Goal: Task Accomplishment & Management: Complete application form

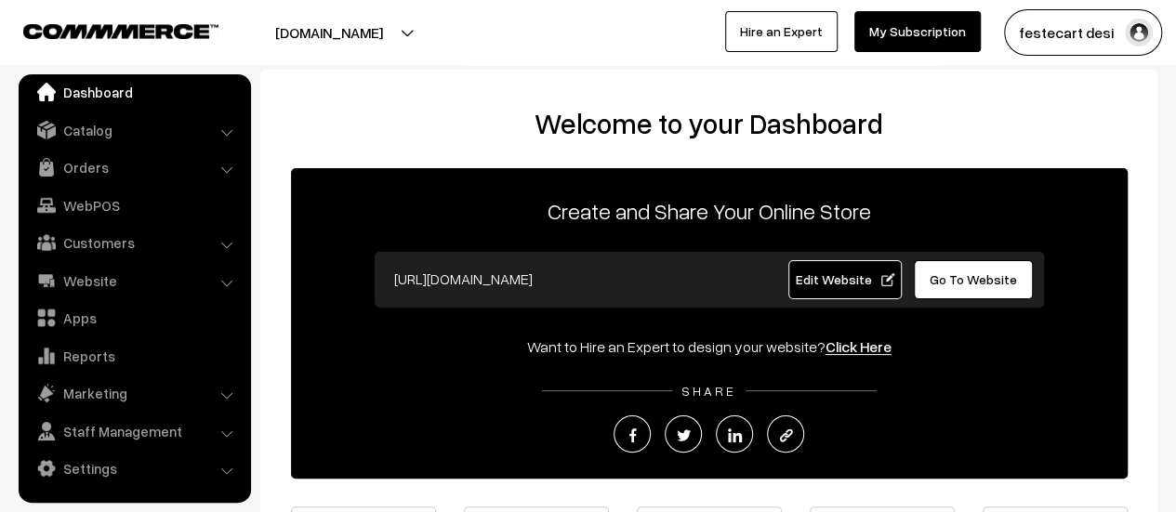
click at [844, 268] on link "Edit Website" at bounding box center [844, 279] width 113 height 39
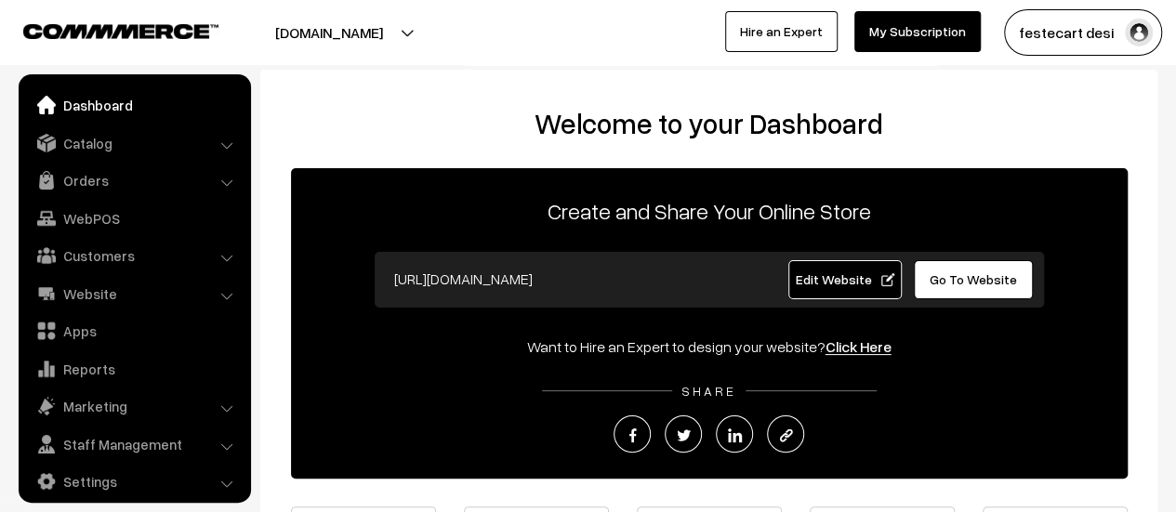
scroll to position [13, 0]
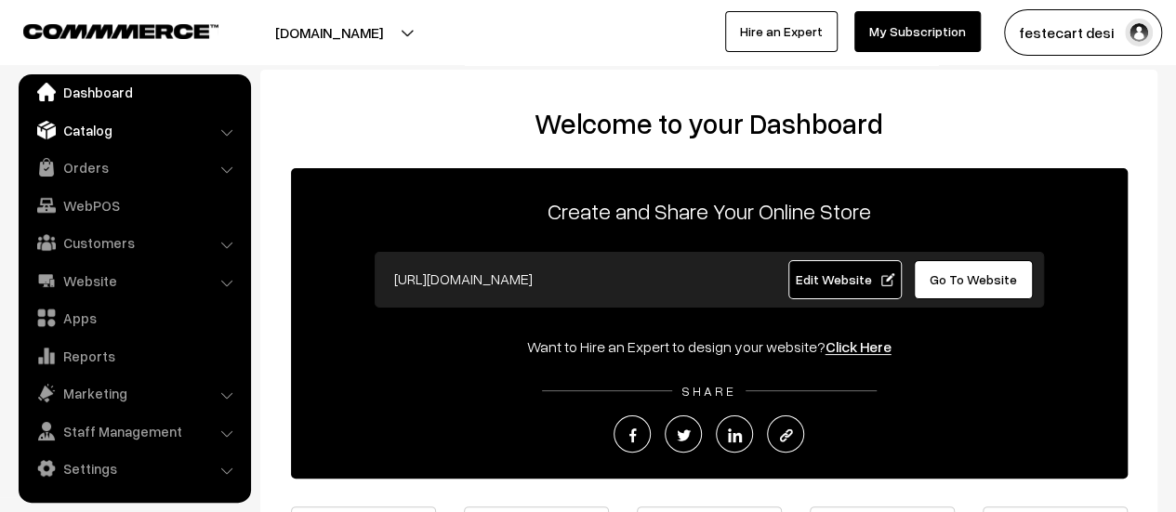
click at [147, 122] on link "Catalog" at bounding box center [133, 129] width 221 height 33
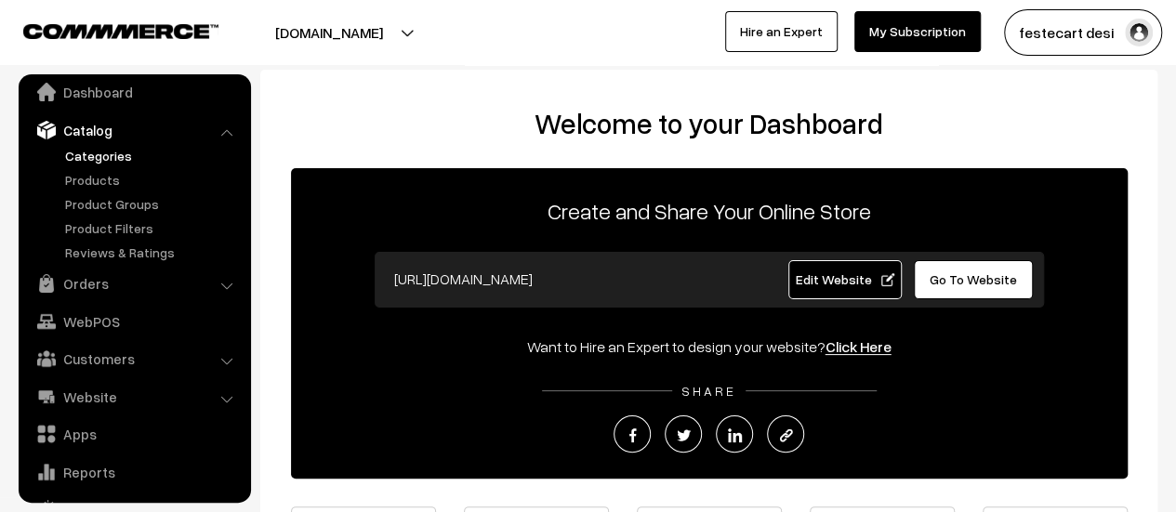
click at [94, 155] on link "Categories" at bounding box center [152, 156] width 184 height 20
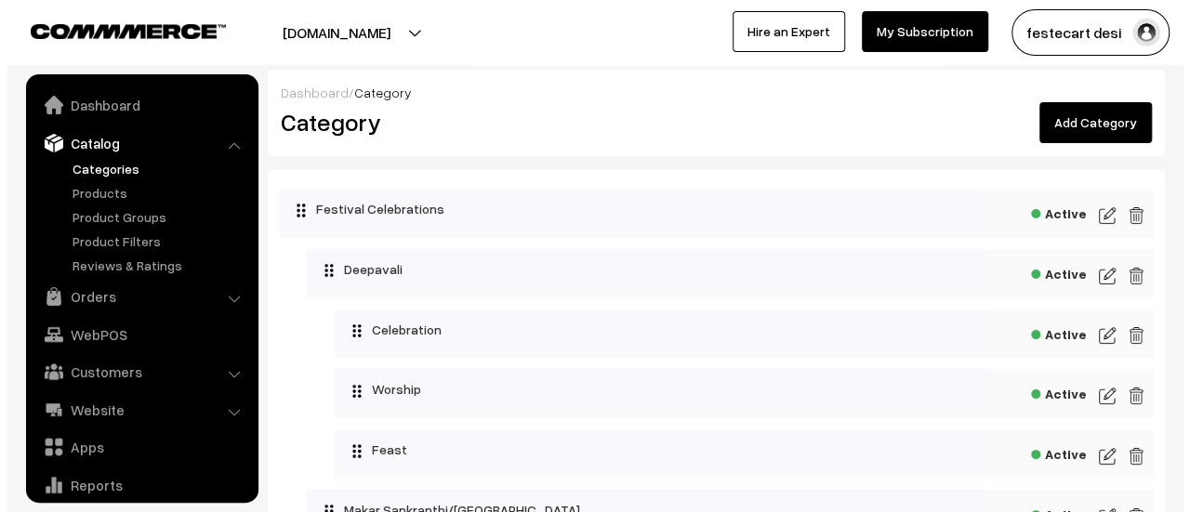
scroll to position [51, 0]
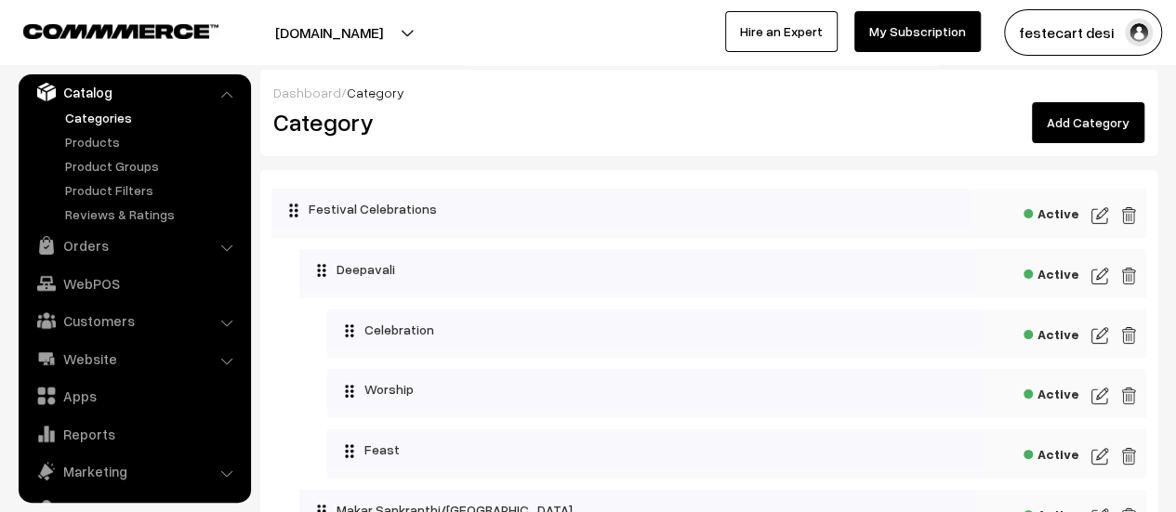
click at [1125, 210] on img at bounding box center [1128, 216] width 17 height 22
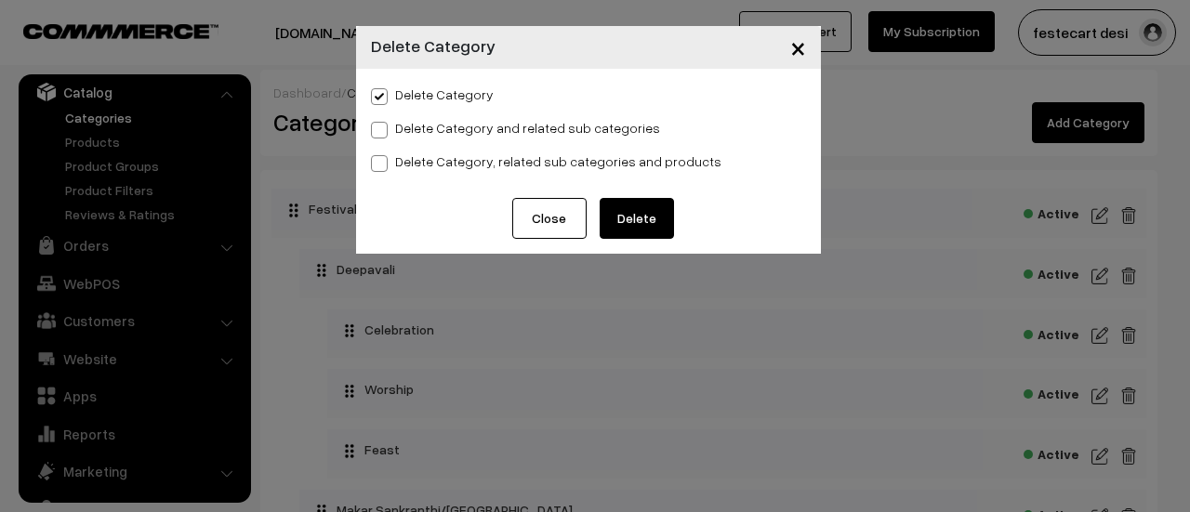
click at [657, 211] on button "Delete" at bounding box center [637, 218] width 74 height 41
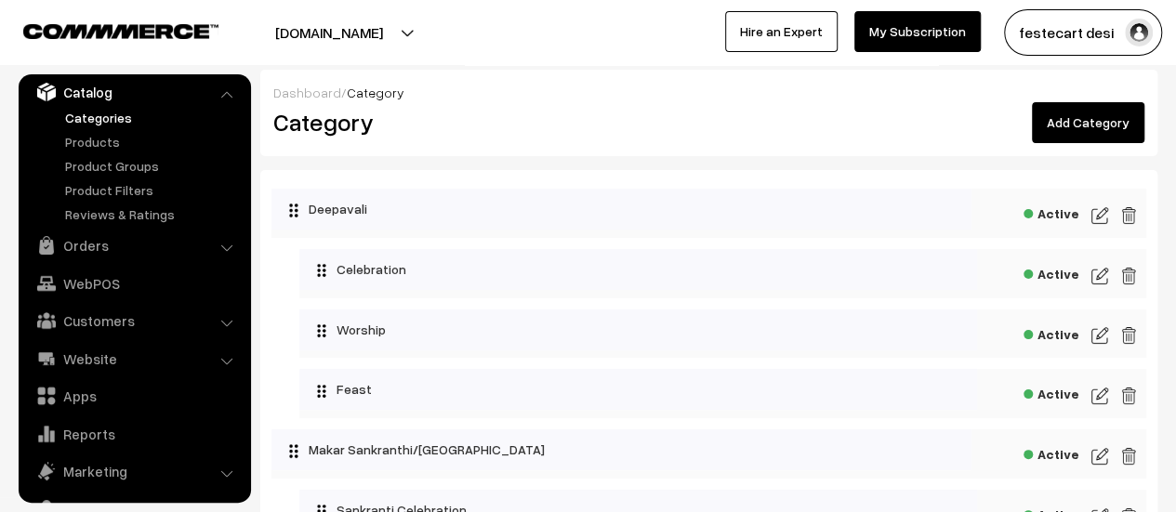
click at [1050, 131] on link "Add Category" at bounding box center [1088, 122] width 113 height 41
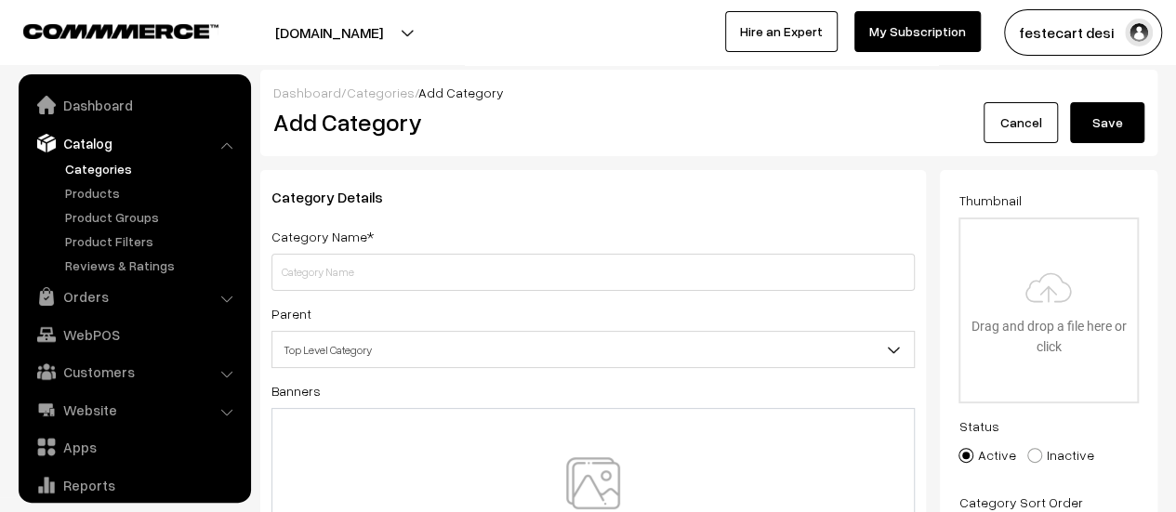
scroll to position [51, 0]
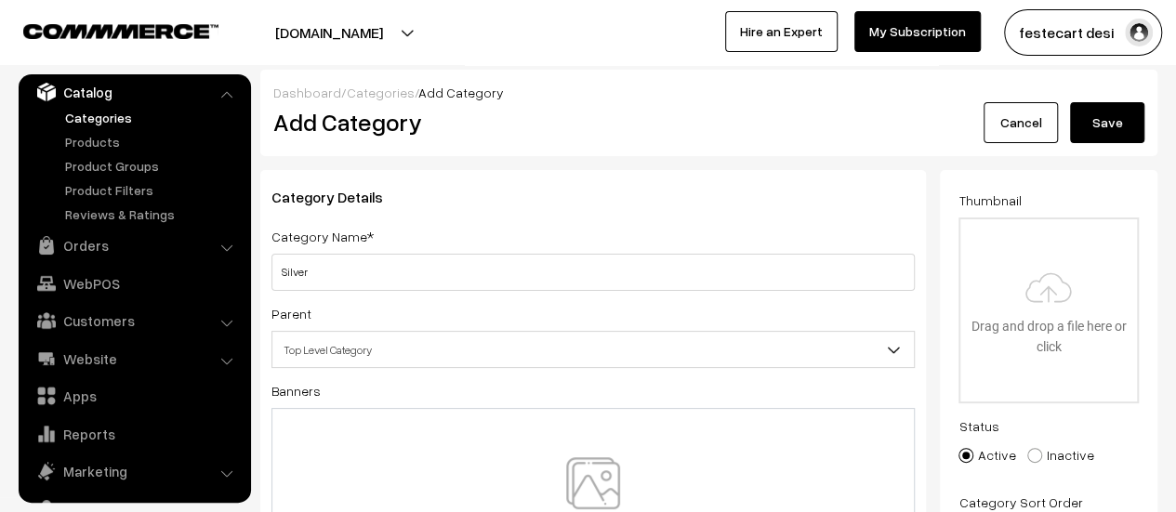
type input "Silver"
click at [349, 358] on span "Top Level Category" at bounding box center [593, 350] width 642 height 33
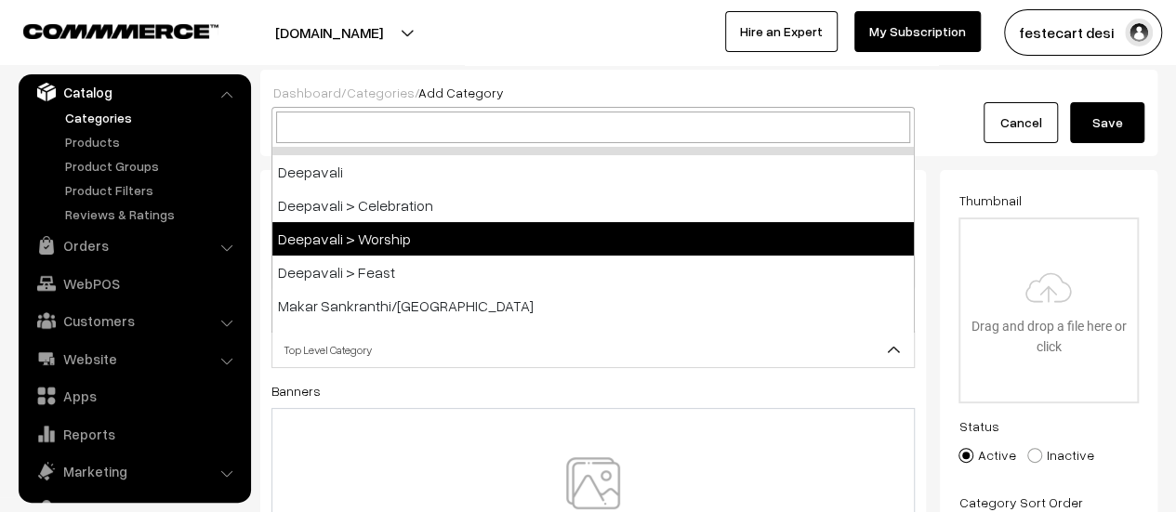
scroll to position [0, 0]
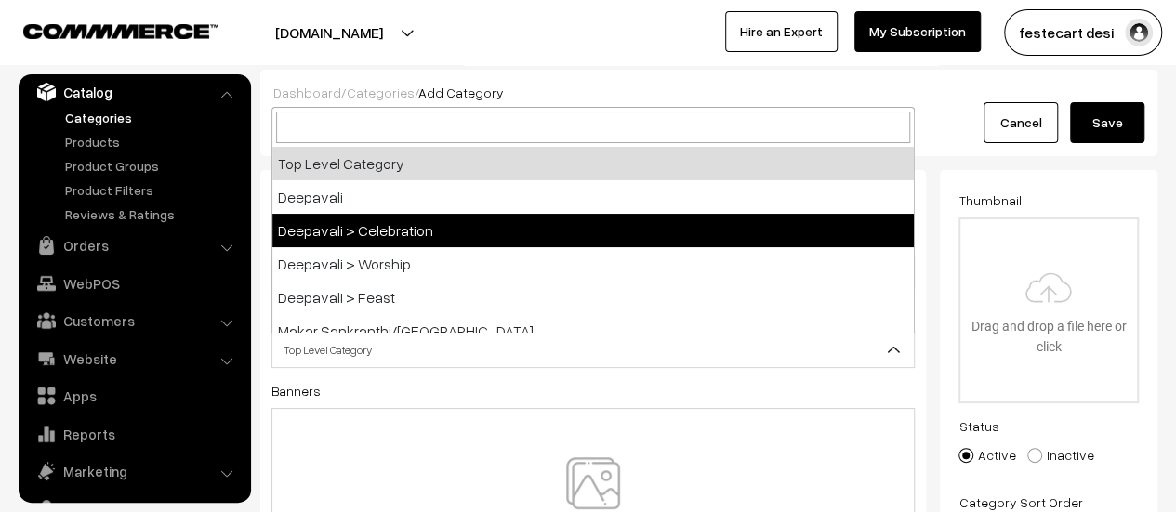
select select "6"
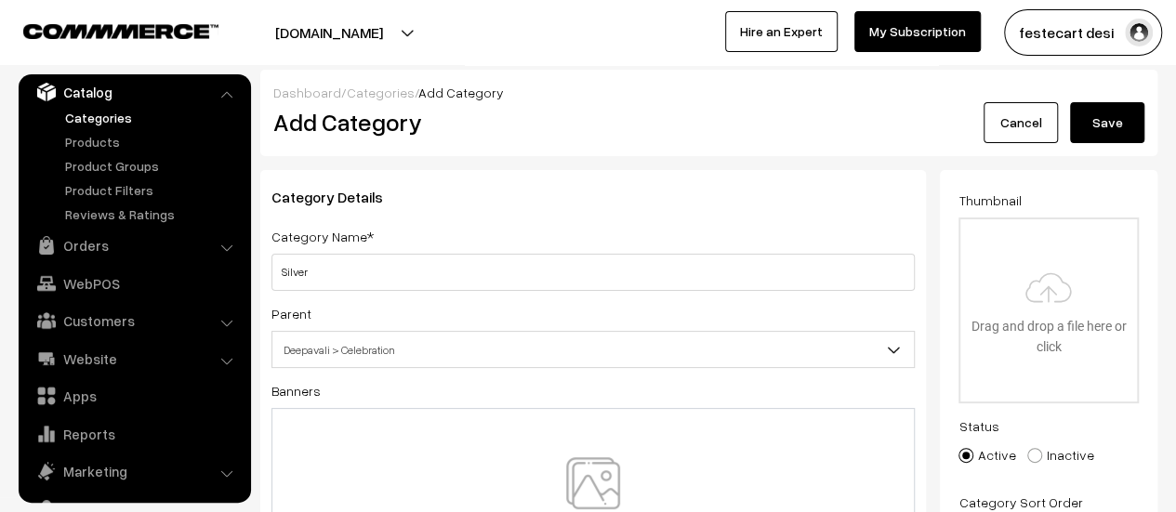
click at [1102, 135] on button "Save" at bounding box center [1107, 122] width 74 height 41
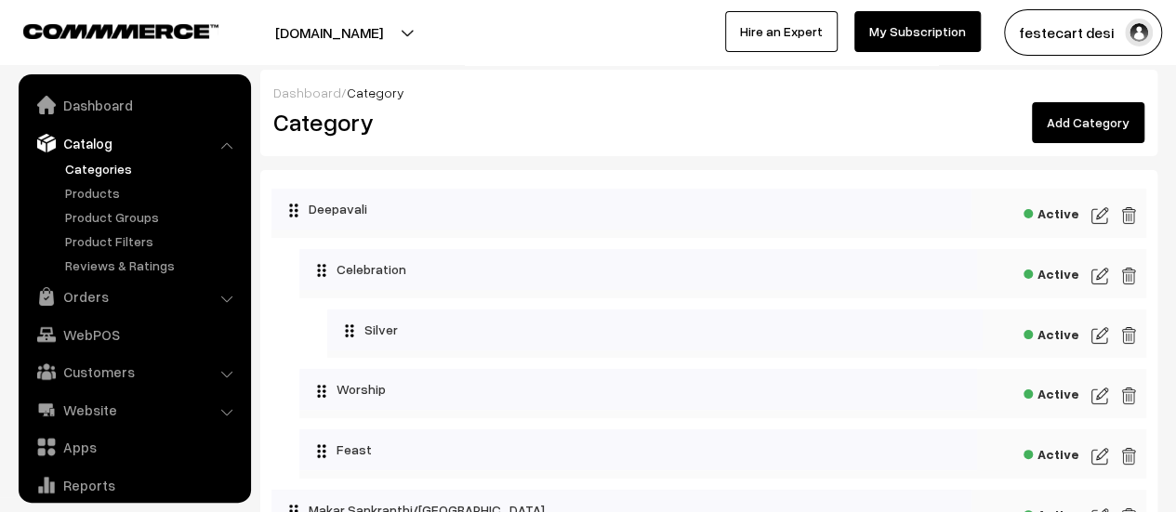
scroll to position [51, 0]
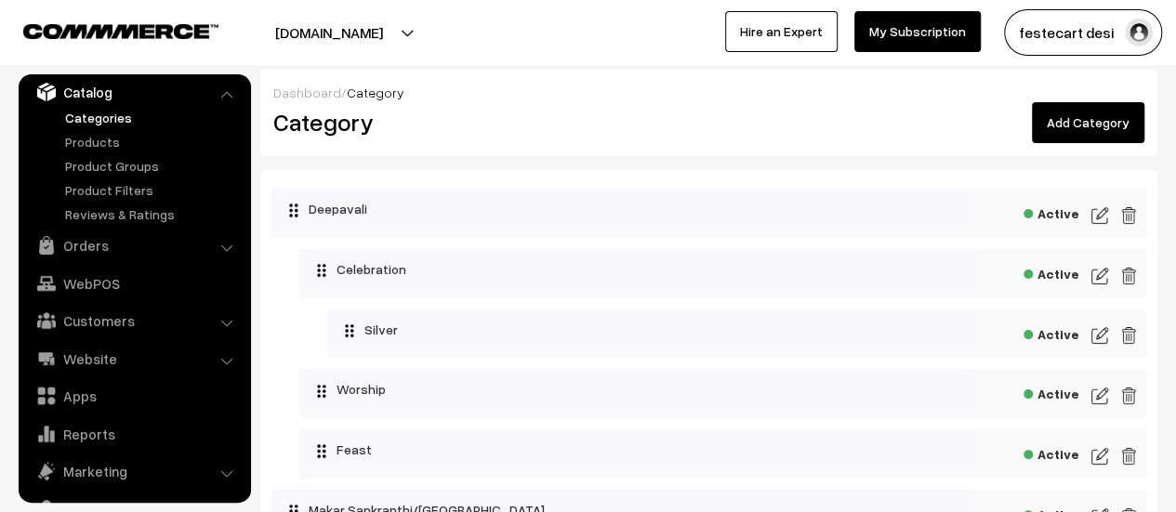
click at [1084, 129] on link "Add Category" at bounding box center [1088, 122] width 113 height 41
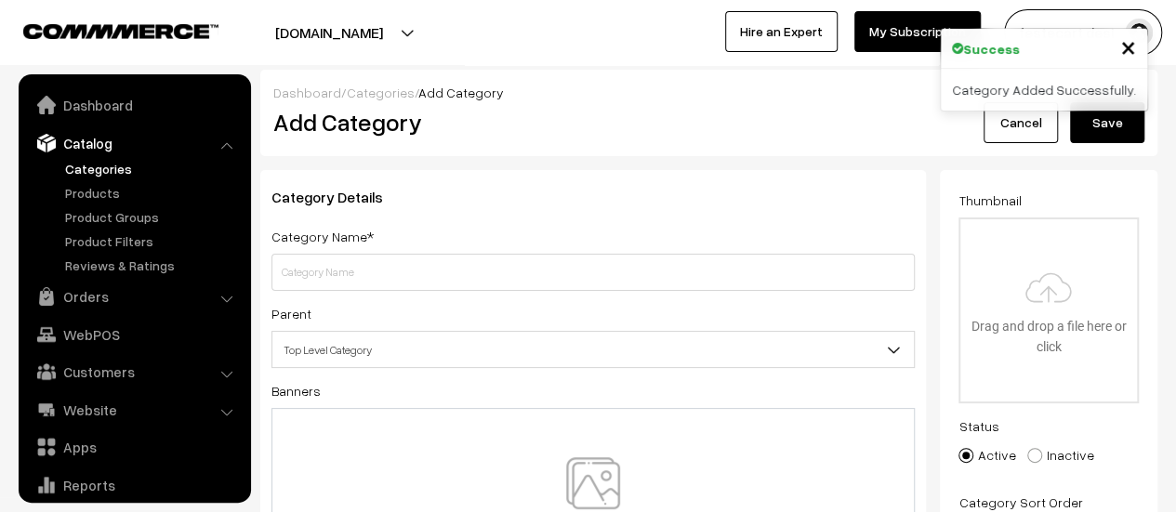
scroll to position [51, 0]
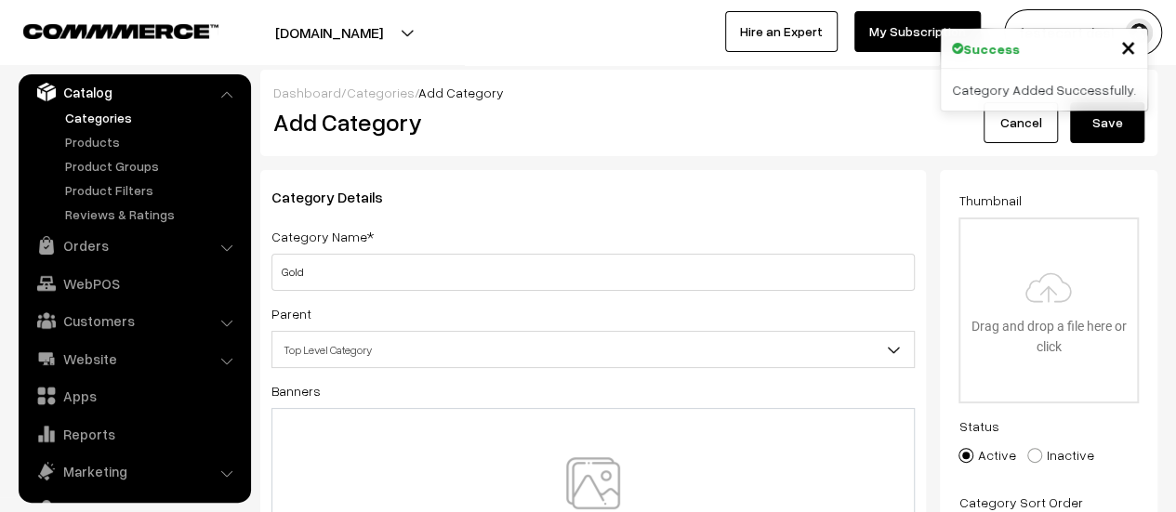
type input "Gold"
click at [476, 353] on span "Top Level Category" at bounding box center [593, 350] width 642 height 33
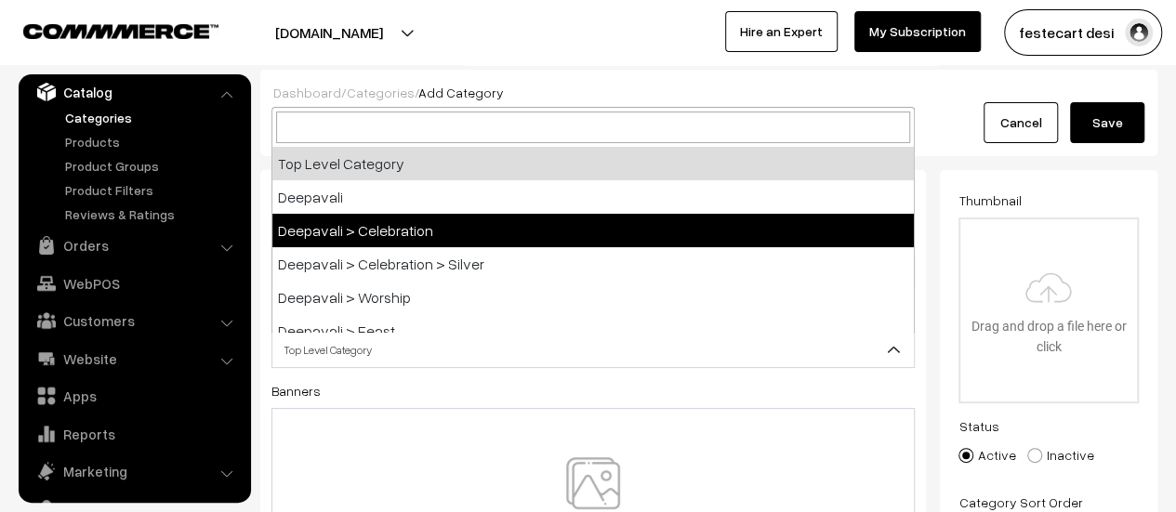
select select "6"
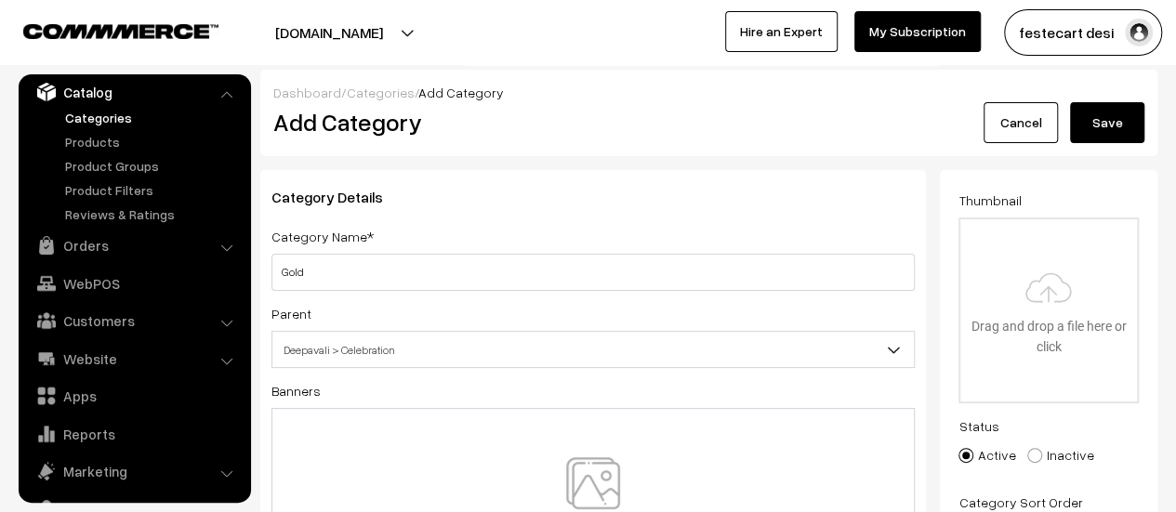
click at [1098, 132] on button "Save" at bounding box center [1107, 122] width 74 height 41
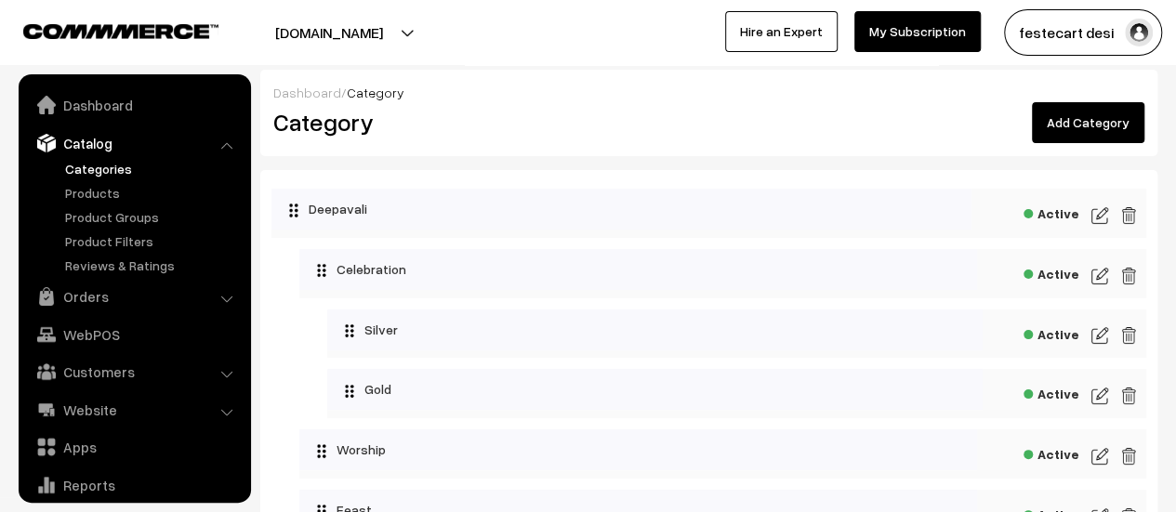
scroll to position [51, 0]
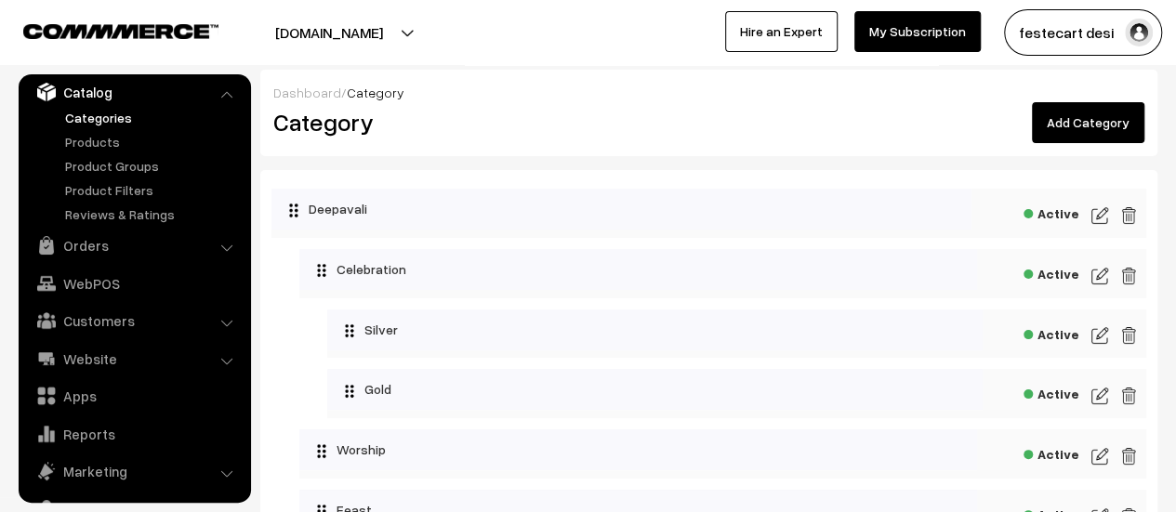
click at [1112, 121] on link "Add Category" at bounding box center [1088, 122] width 113 height 41
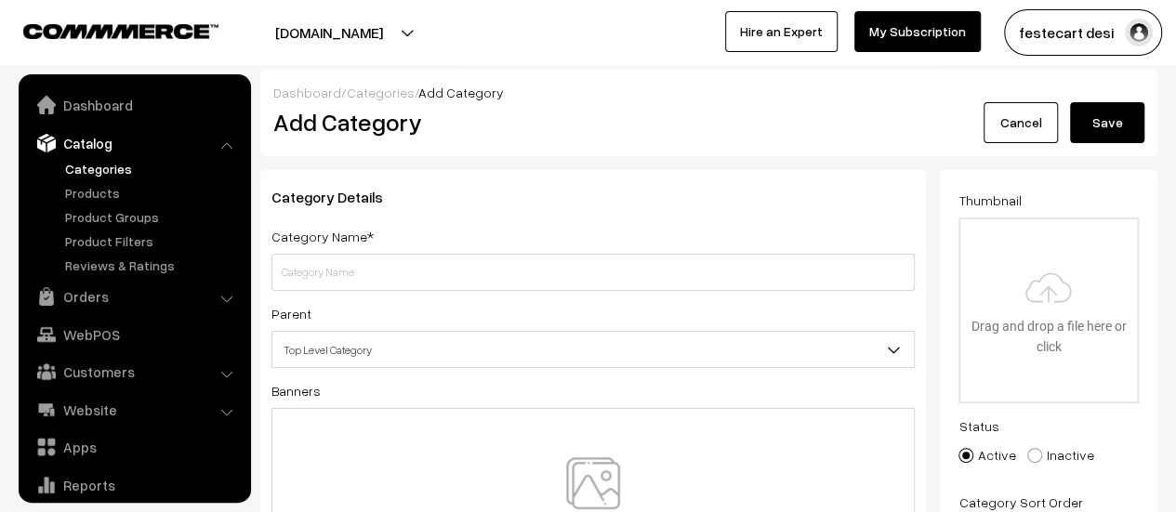
scroll to position [51, 0]
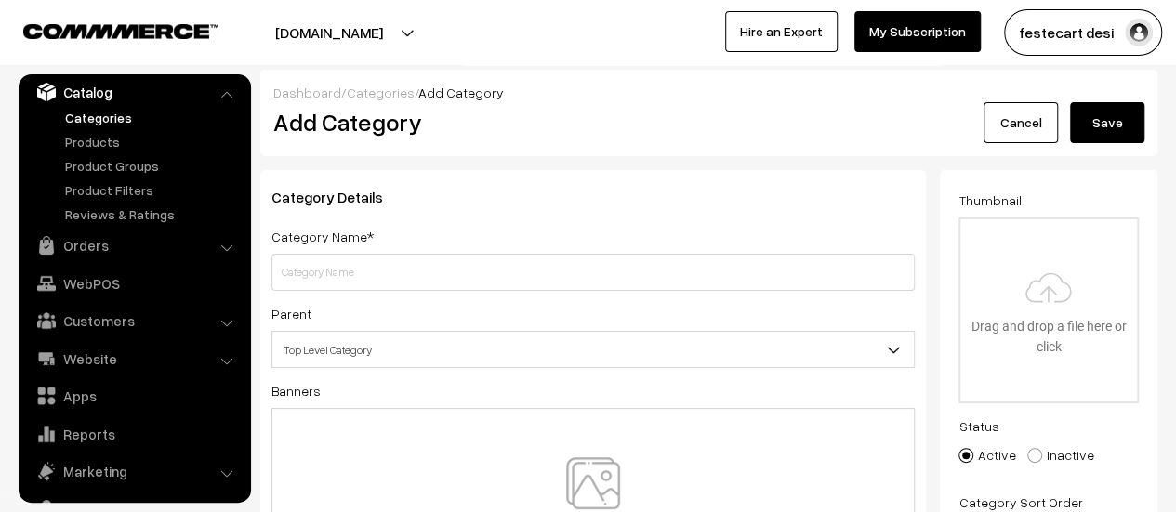
click at [419, 282] on input "text" at bounding box center [593, 272] width 643 height 37
type input "Silver"
click at [350, 351] on span "Top Level Category" at bounding box center [593, 350] width 642 height 33
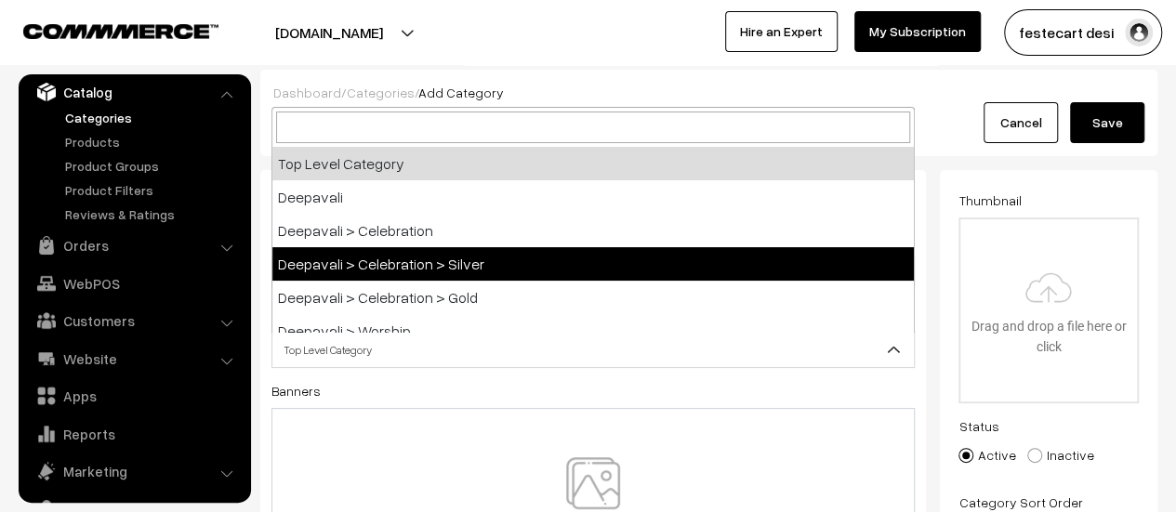
scroll to position [93, 0]
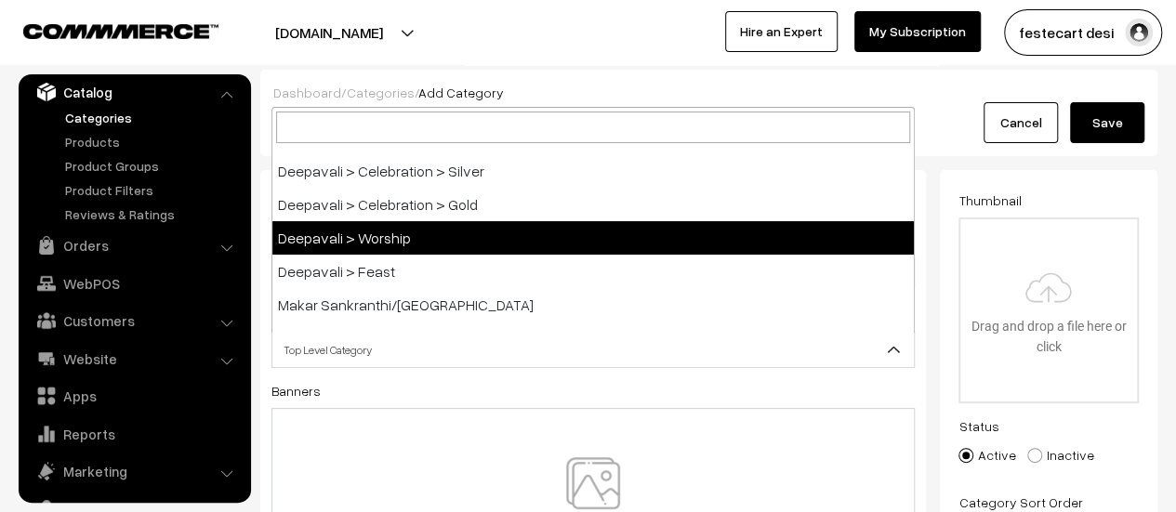
select select "2"
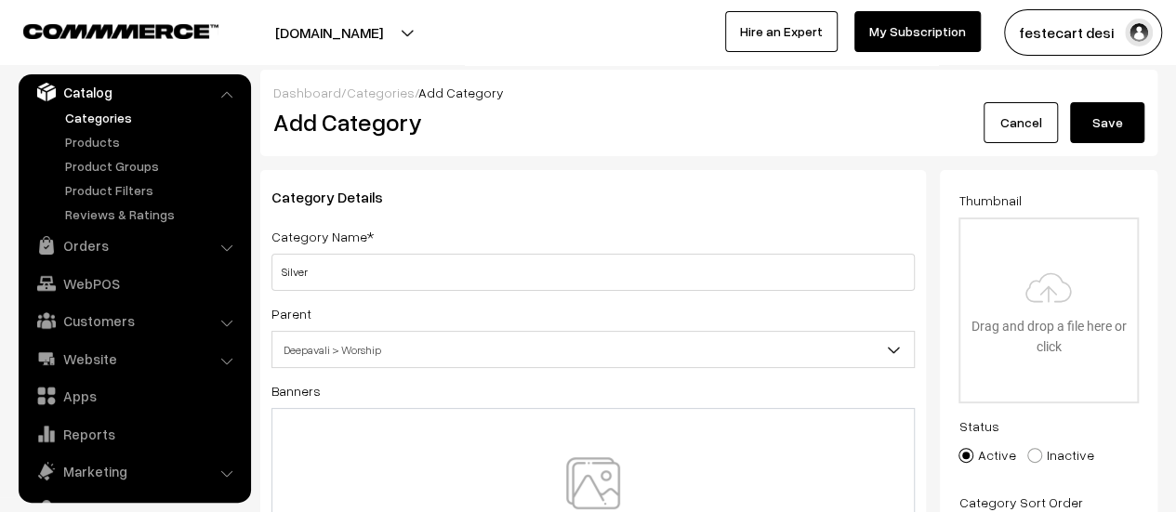
click at [1104, 127] on button "Save" at bounding box center [1107, 122] width 74 height 41
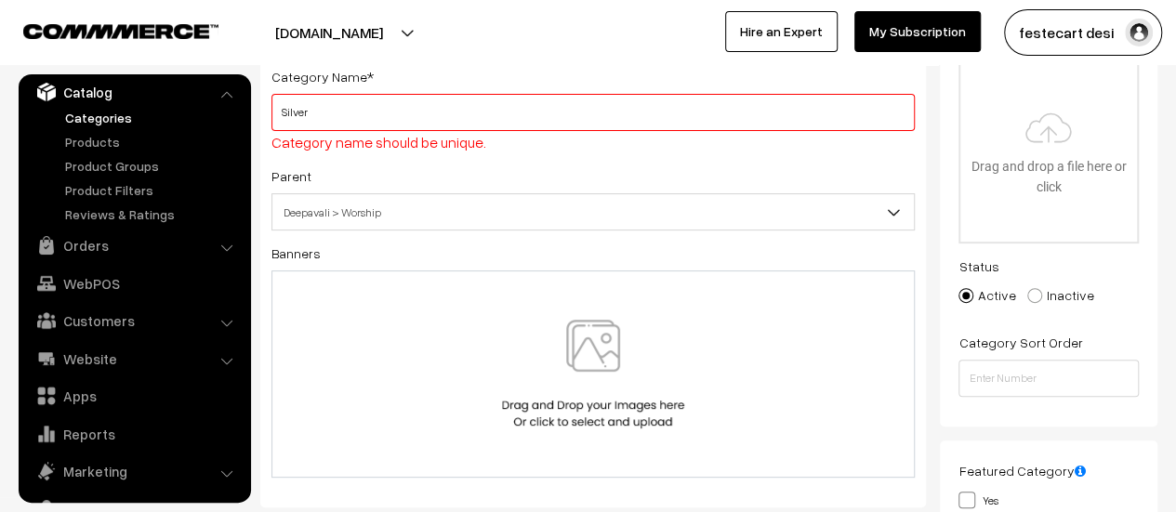
scroll to position [161, 0]
click at [437, 122] on input "Silver" at bounding box center [593, 111] width 643 height 37
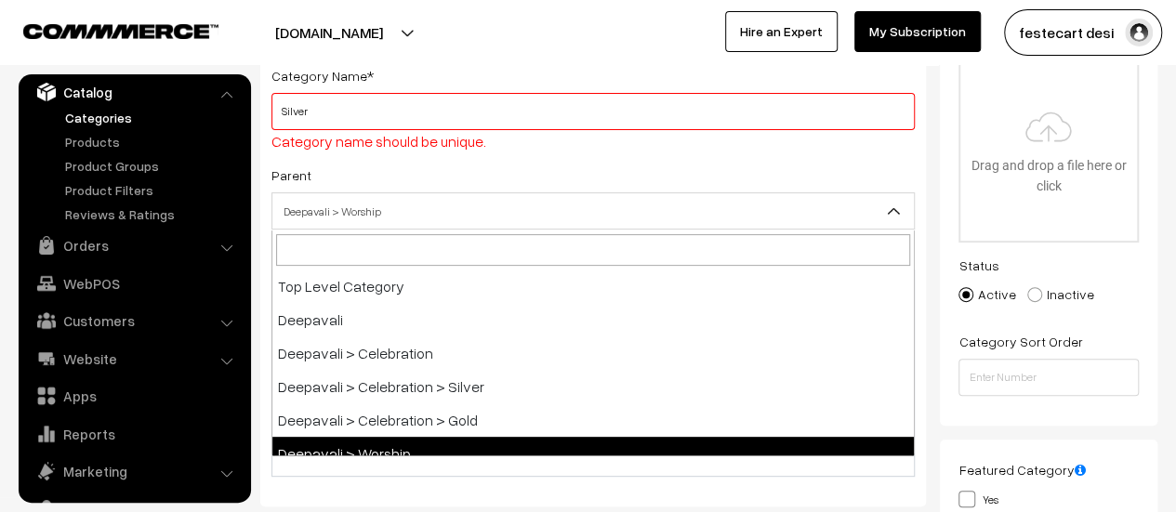
click at [430, 199] on span "Deepavali > Worship" at bounding box center [593, 211] width 642 height 33
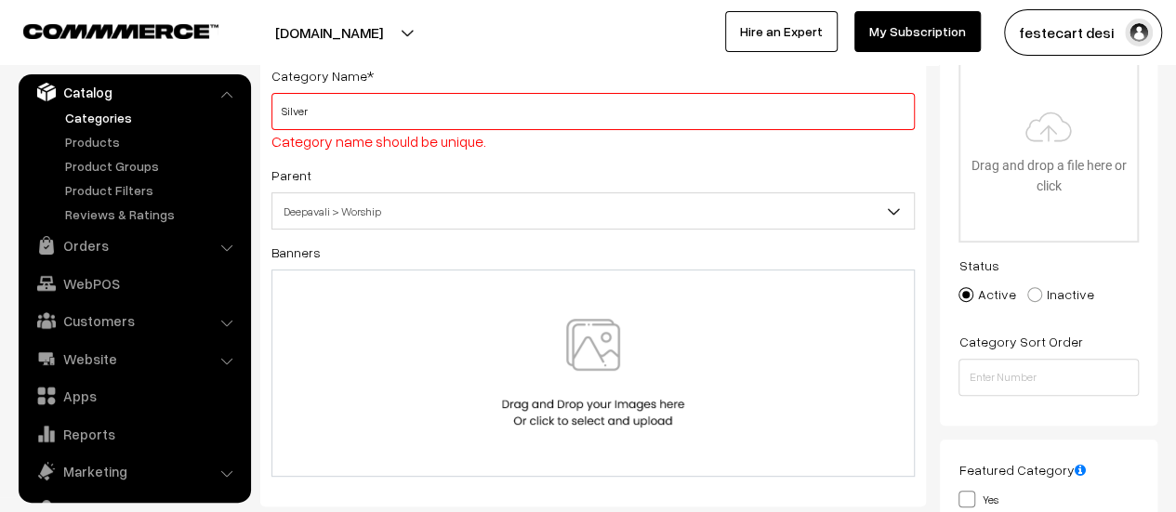
click at [281, 121] on input "Silver" at bounding box center [593, 111] width 643 height 37
click at [422, 116] on input "Worship Silver" at bounding box center [593, 111] width 643 height 37
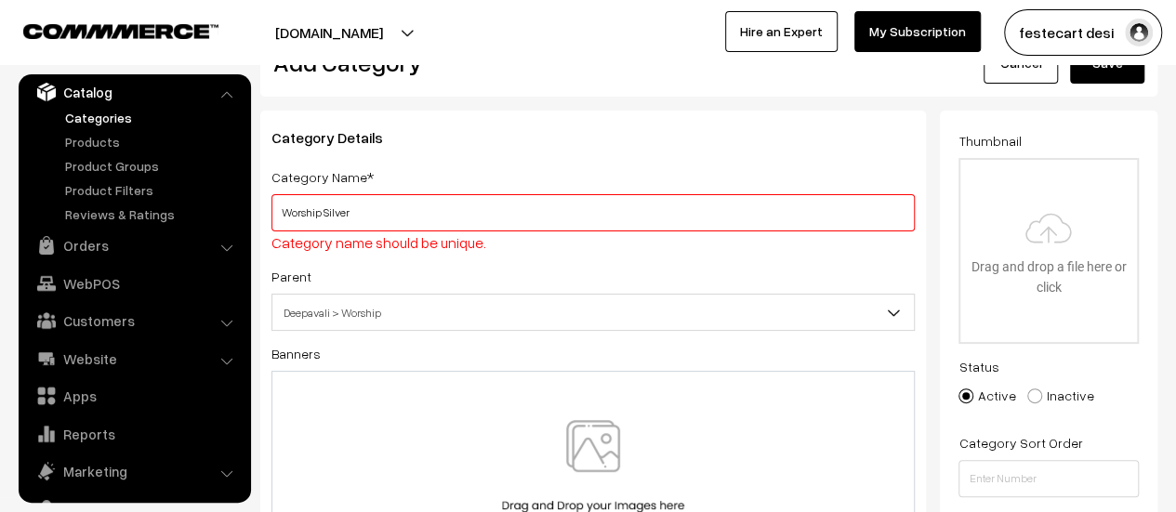
scroll to position [0, 0]
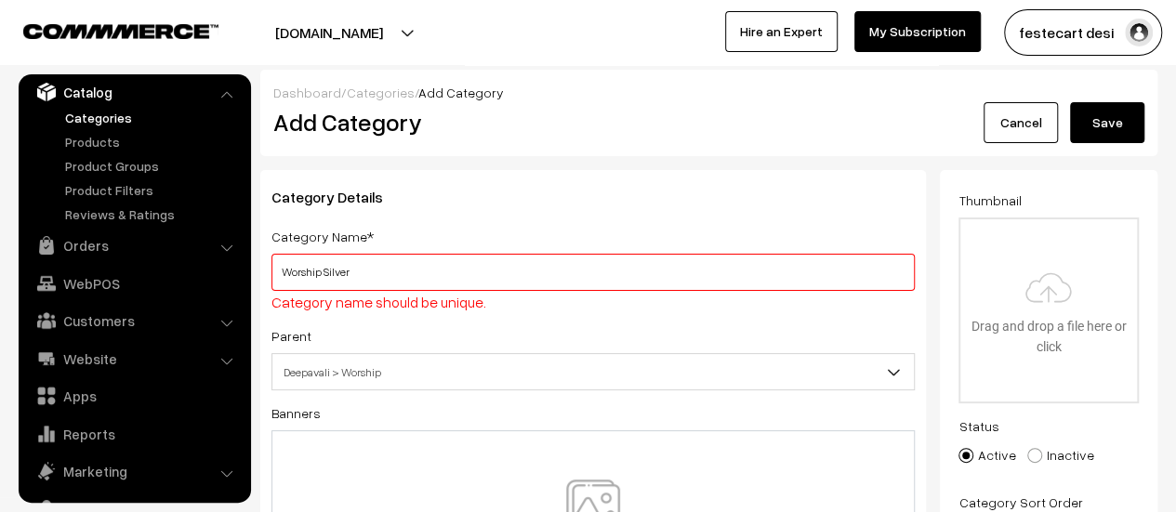
type input "Worship Silver"
click at [1090, 116] on button "Save" at bounding box center [1107, 122] width 74 height 41
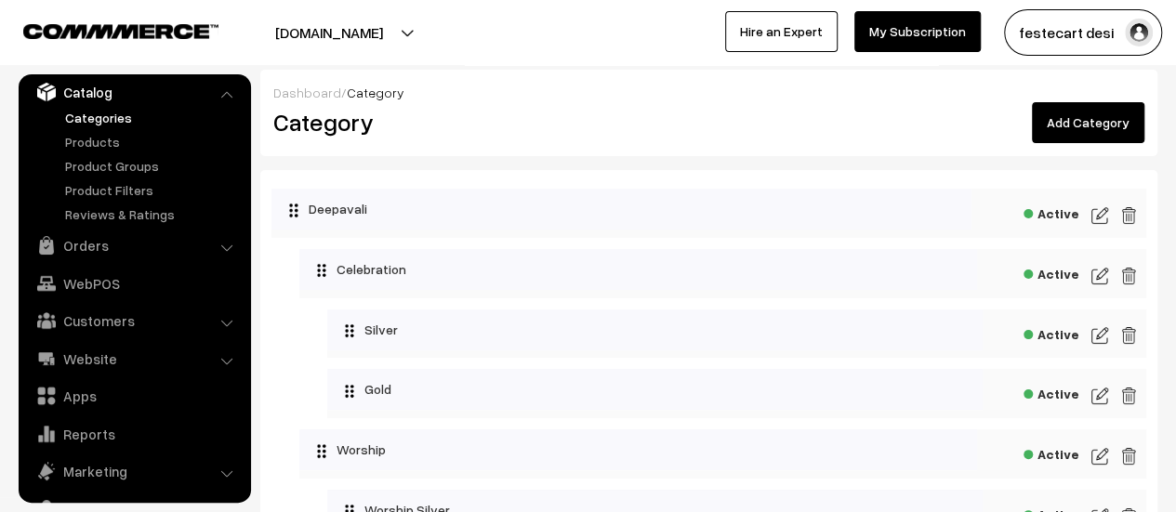
click at [1128, 111] on link "Add Category" at bounding box center [1088, 122] width 113 height 41
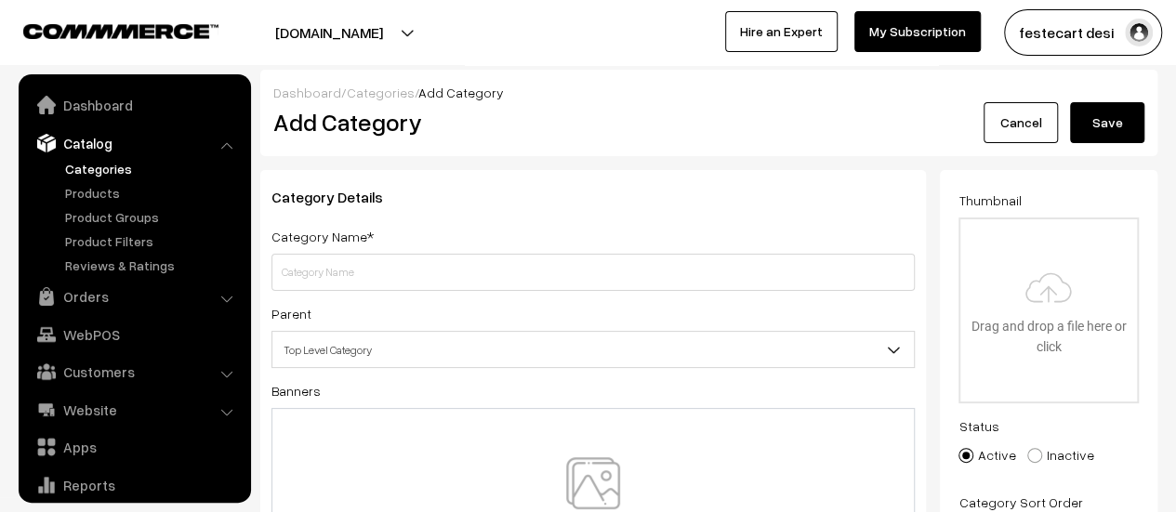
scroll to position [51, 0]
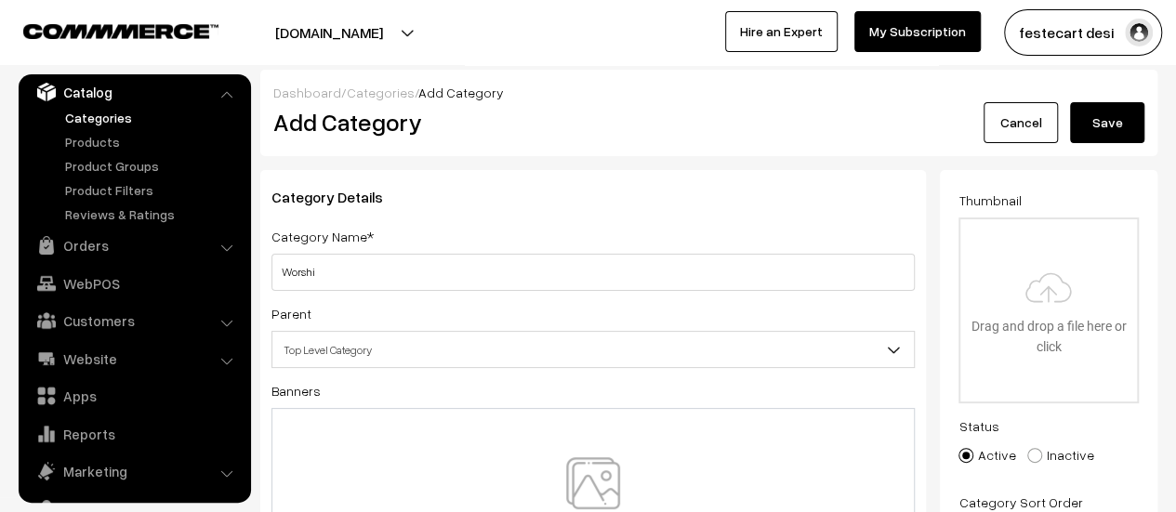
click at [394, 278] on input "Worshi" at bounding box center [593, 272] width 643 height 37
type input "Worship"
type input "Worship Gold"
click at [426, 343] on span "Top Level Category" at bounding box center [593, 350] width 642 height 33
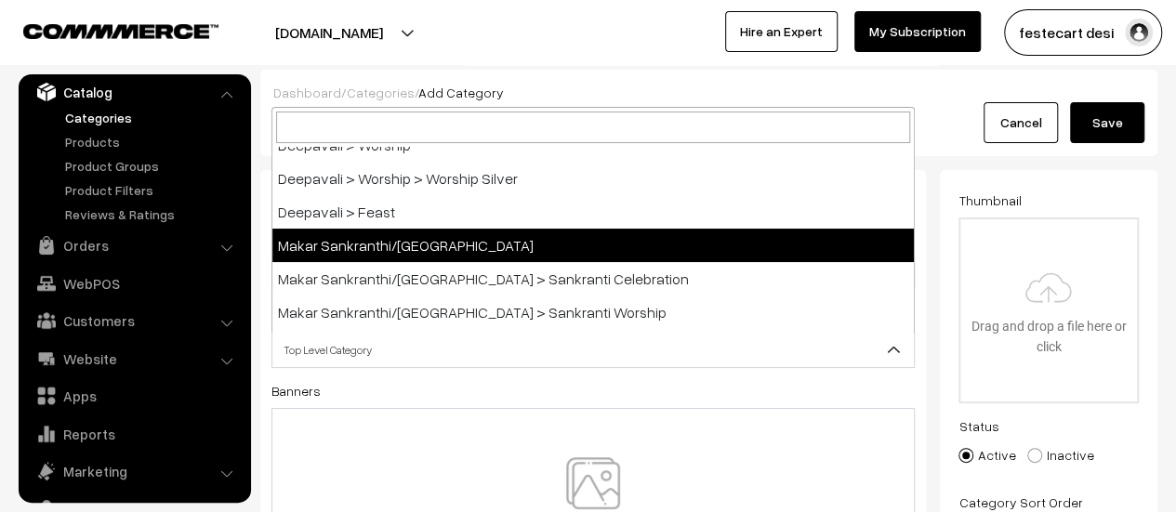
scroll to position [93, 0]
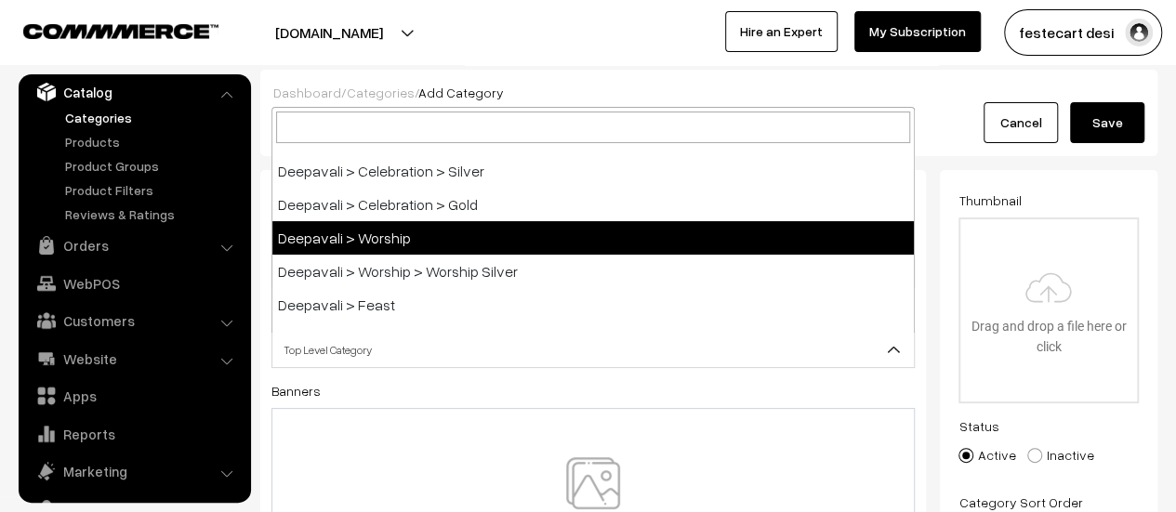
select select "2"
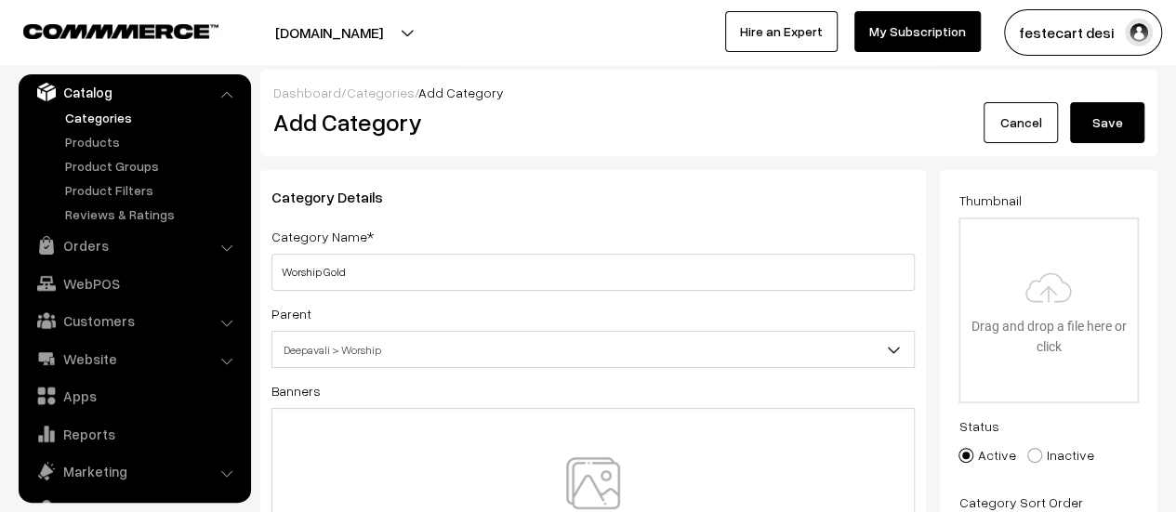
click at [1102, 126] on button "Save" at bounding box center [1107, 122] width 74 height 41
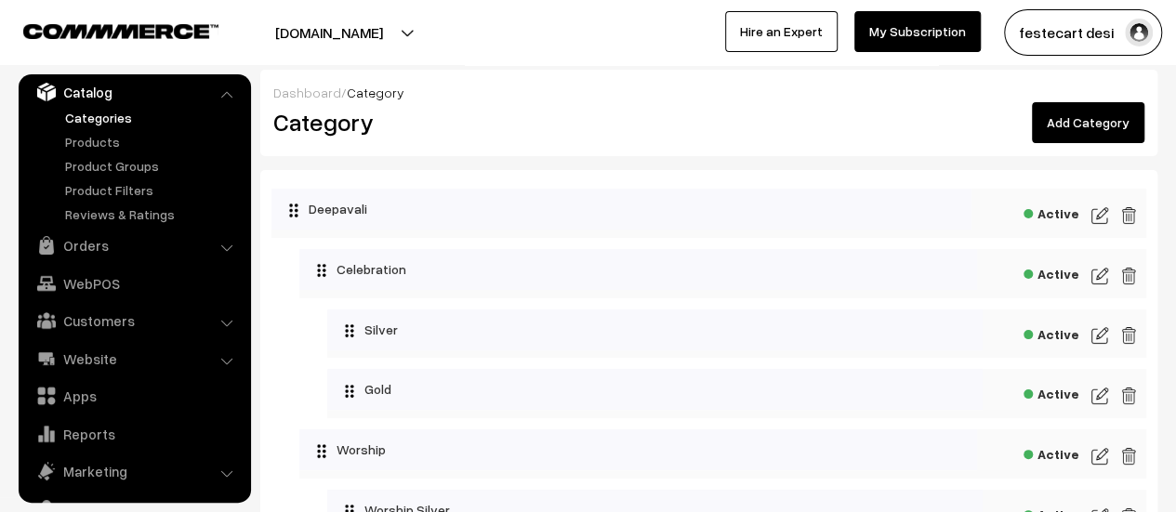
click at [1080, 124] on link "Add Category" at bounding box center [1088, 122] width 113 height 41
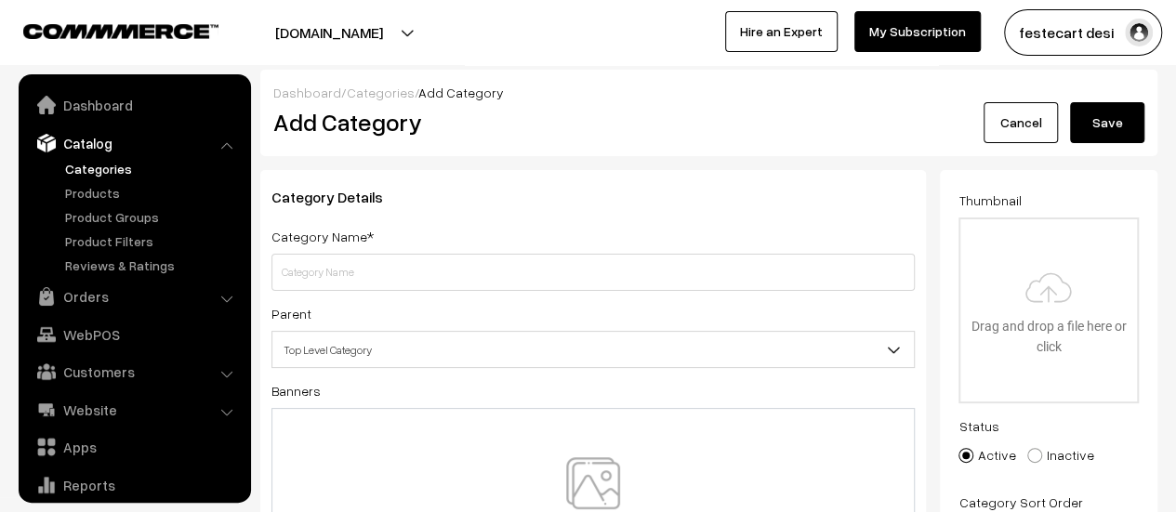
scroll to position [51, 0]
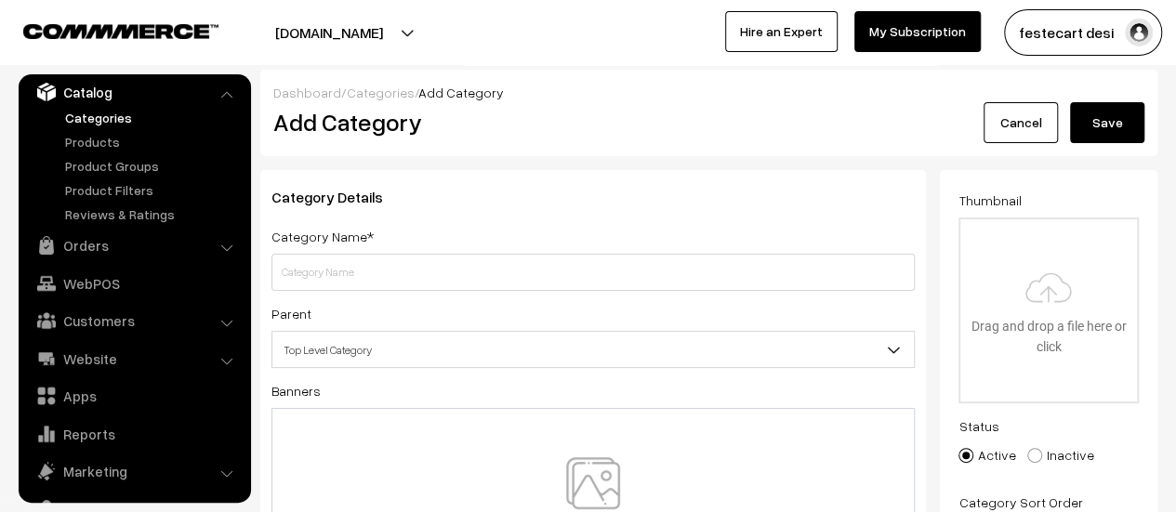
click at [459, 284] on input "text" at bounding box center [593, 272] width 643 height 37
type input "Feast Silver"
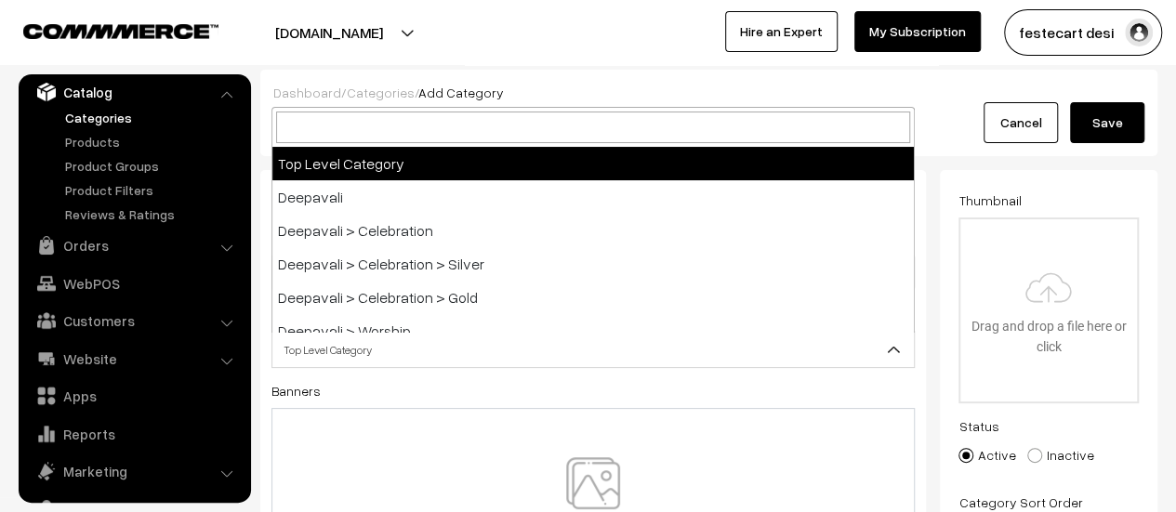
click at [416, 341] on span "Top Level Category" at bounding box center [593, 350] width 642 height 33
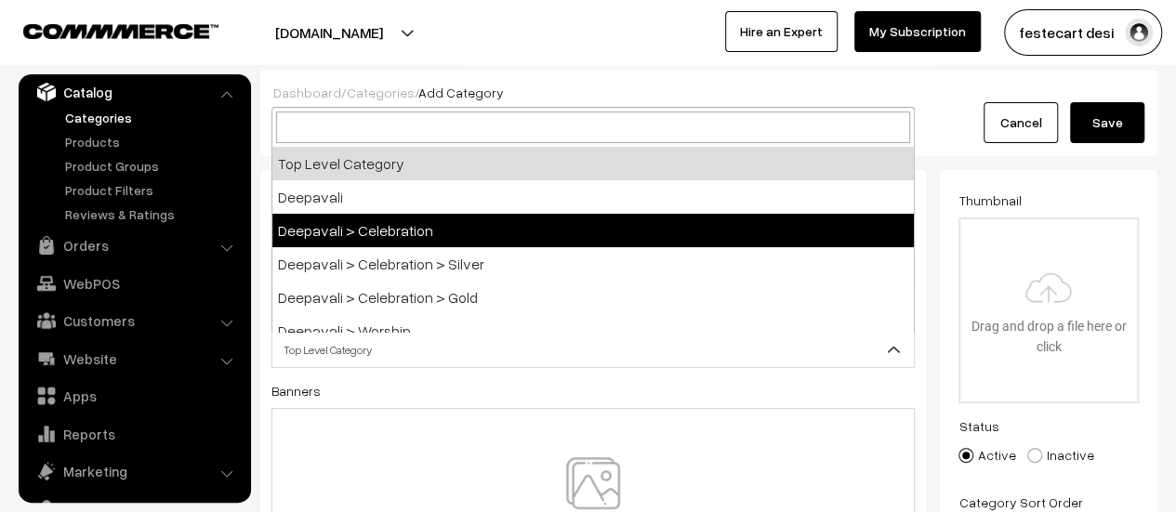
scroll to position [186, 0]
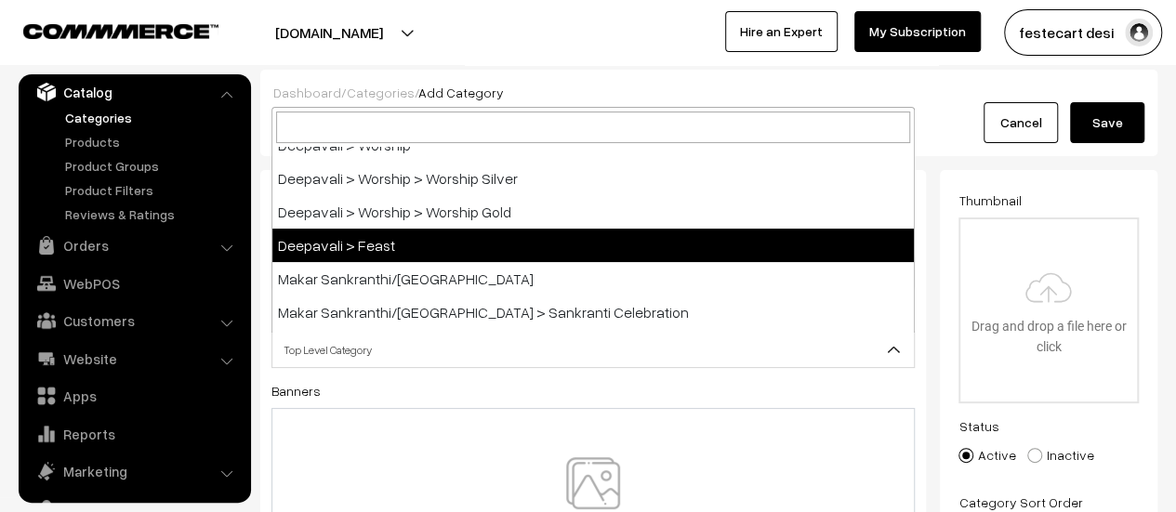
select select "3"
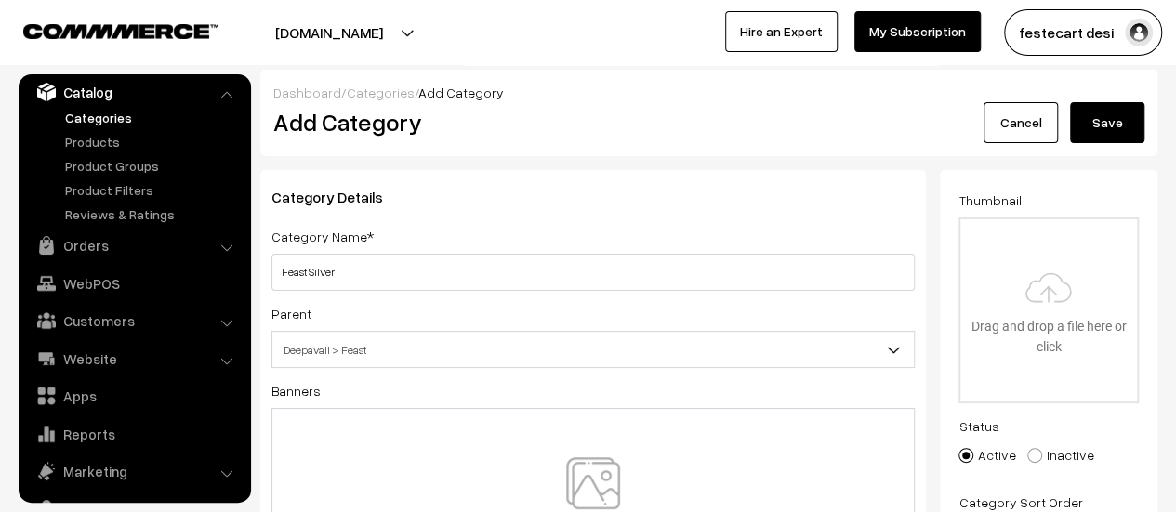
click at [1123, 130] on button "Save" at bounding box center [1107, 122] width 74 height 41
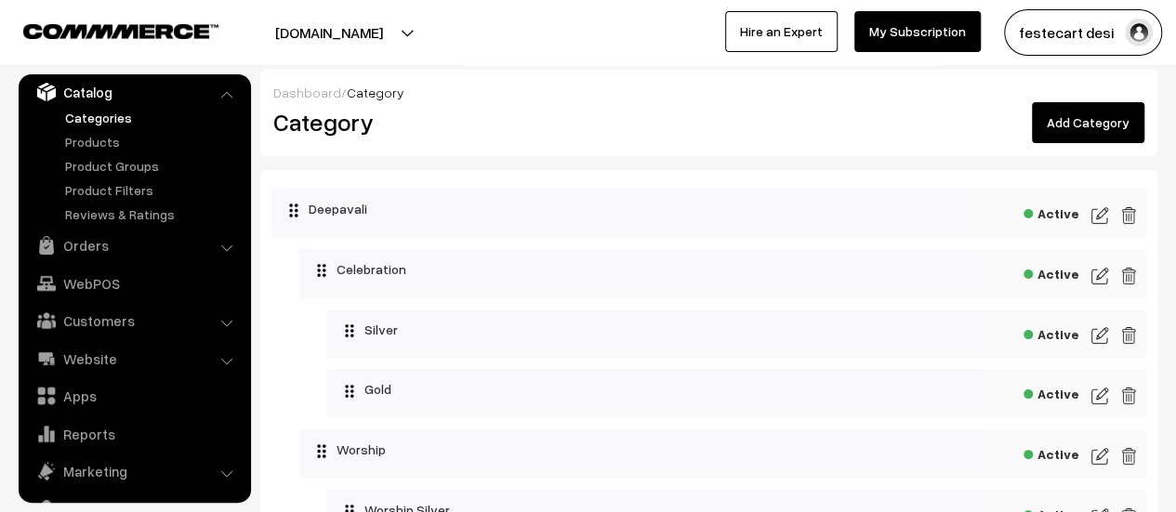
click at [1099, 126] on link "Add Category" at bounding box center [1088, 122] width 113 height 41
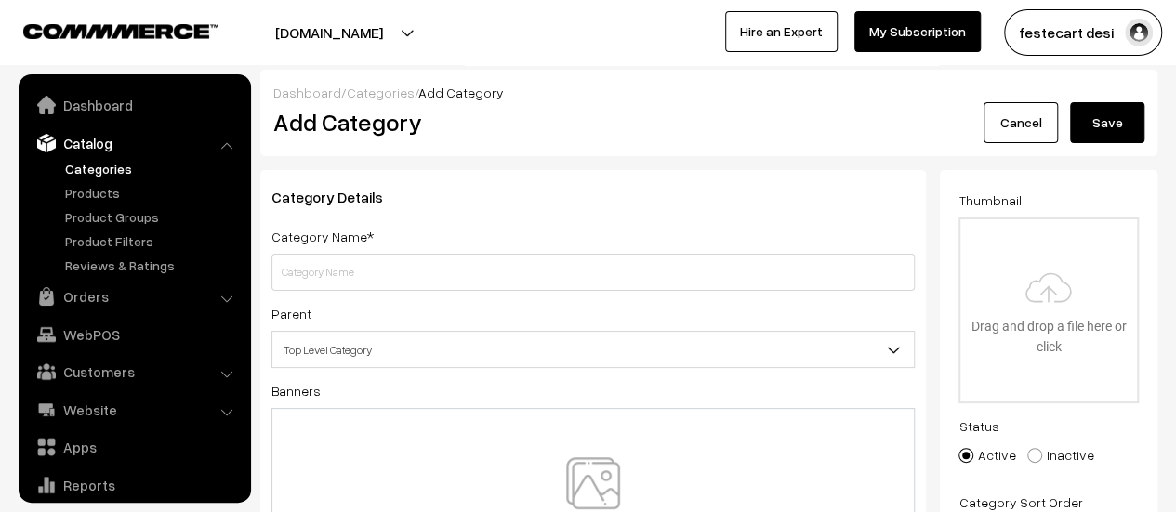
scroll to position [51, 0]
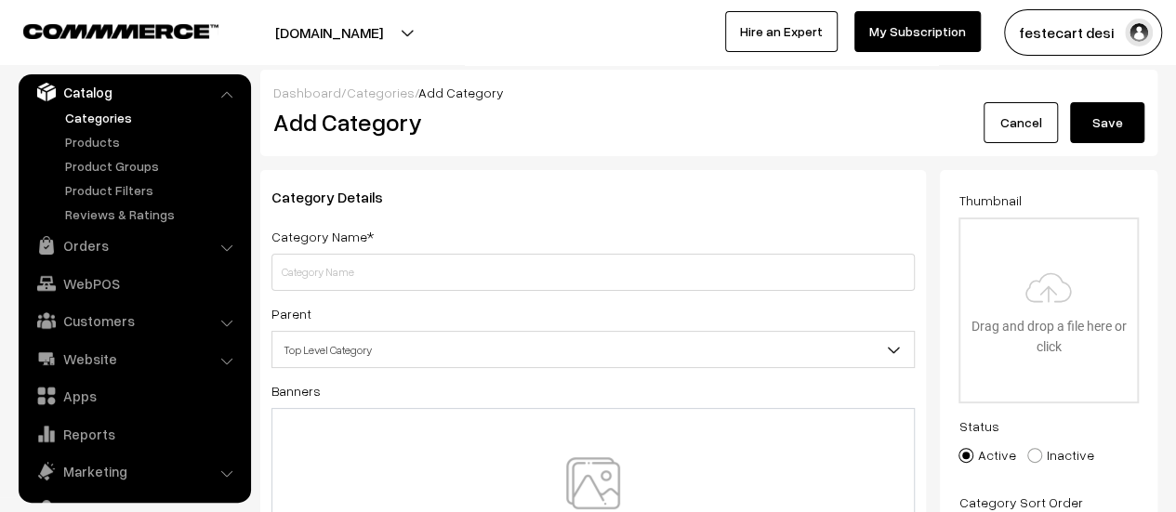
click at [465, 276] on input "text" at bounding box center [593, 272] width 643 height 37
type input "Feast Gold"
click at [474, 352] on span "Top Level Category" at bounding box center [593, 350] width 642 height 33
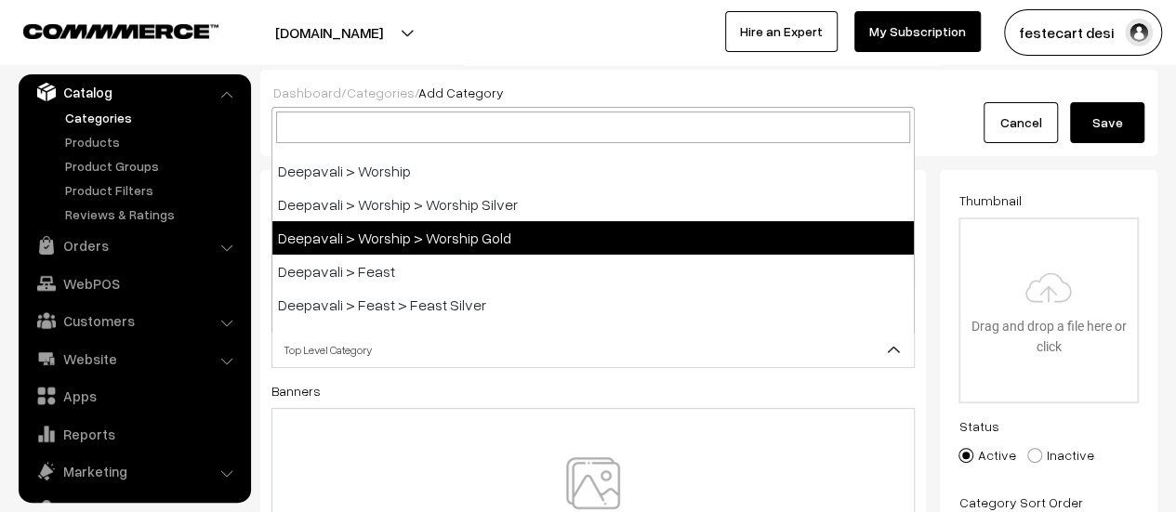
scroll to position [186, 0]
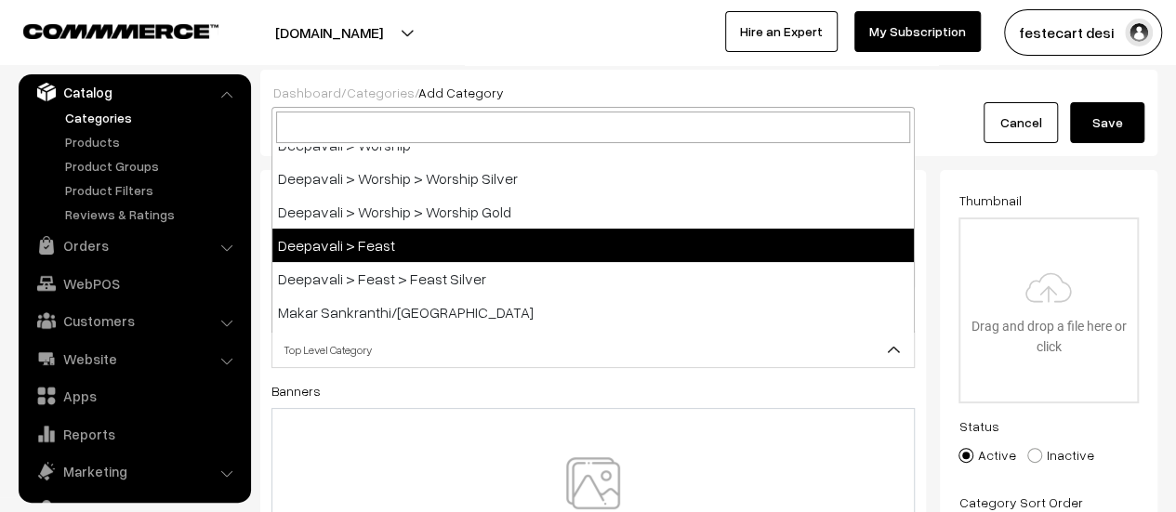
select select "3"
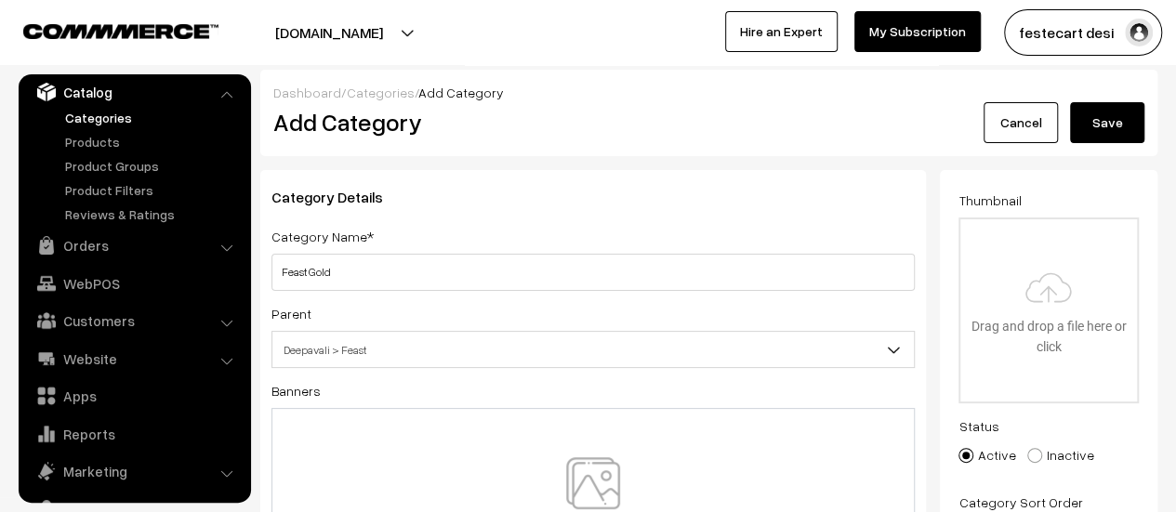
click at [1113, 111] on button "Save" at bounding box center [1107, 122] width 74 height 41
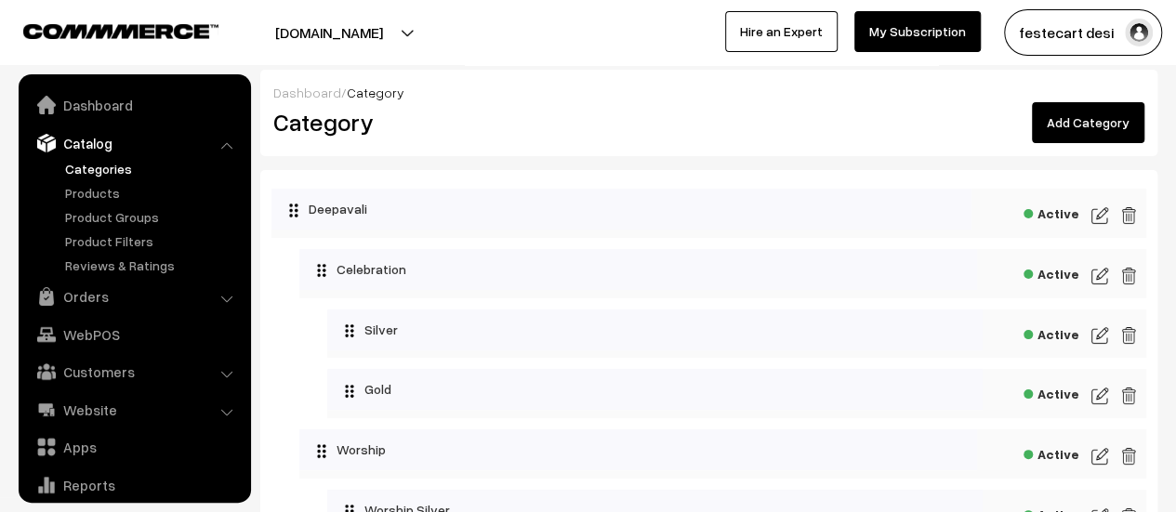
scroll to position [51, 0]
